Goal: Task Accomplishment & Management: Complete application form

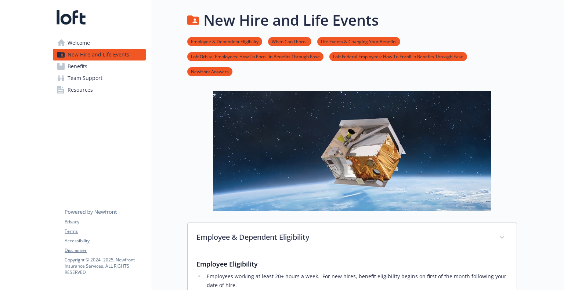
scroll to position [683, 0]
